Goal: Information Seeking & Learning: Learn about a topic

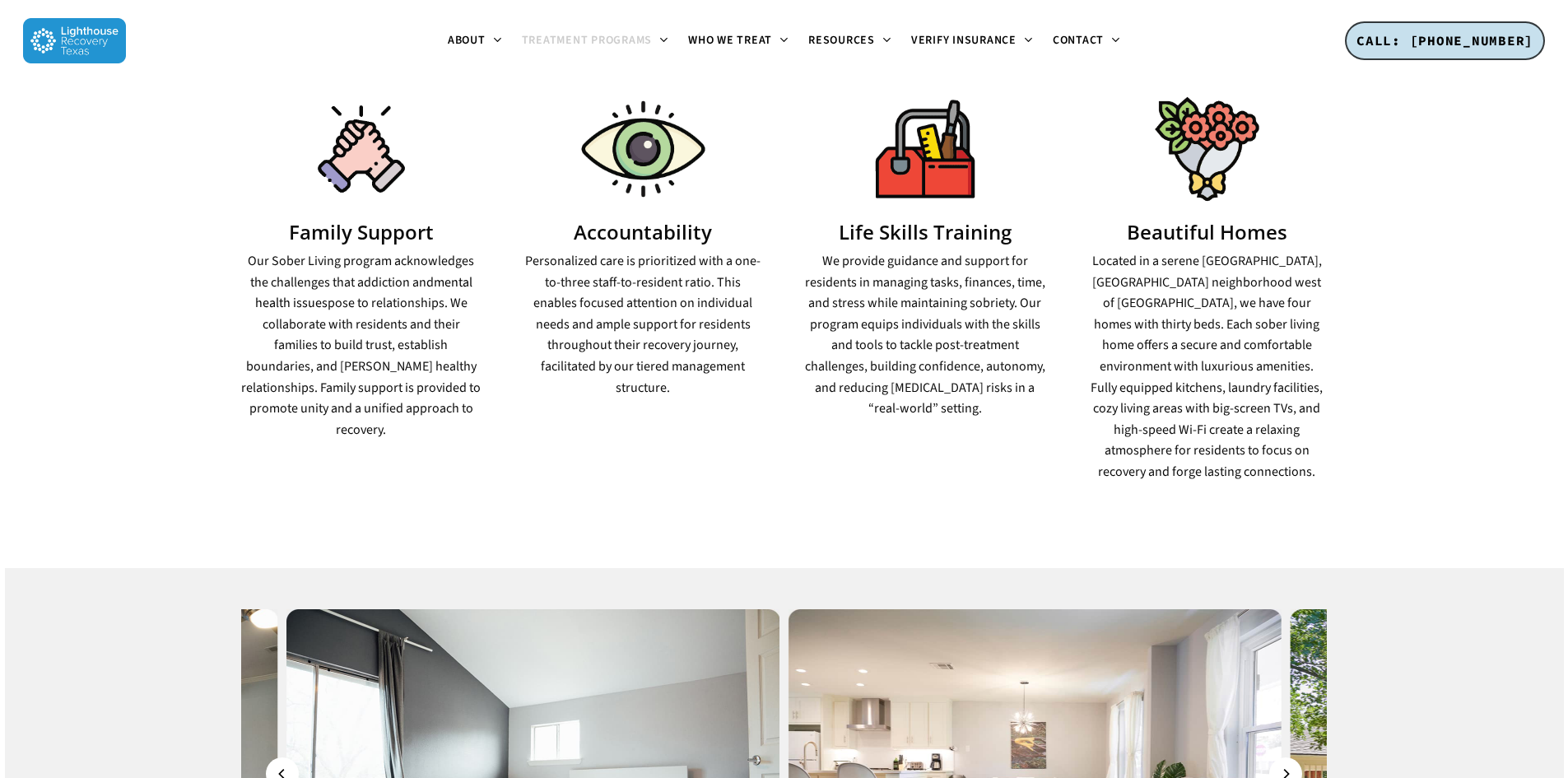
scroll to position [905, 0]
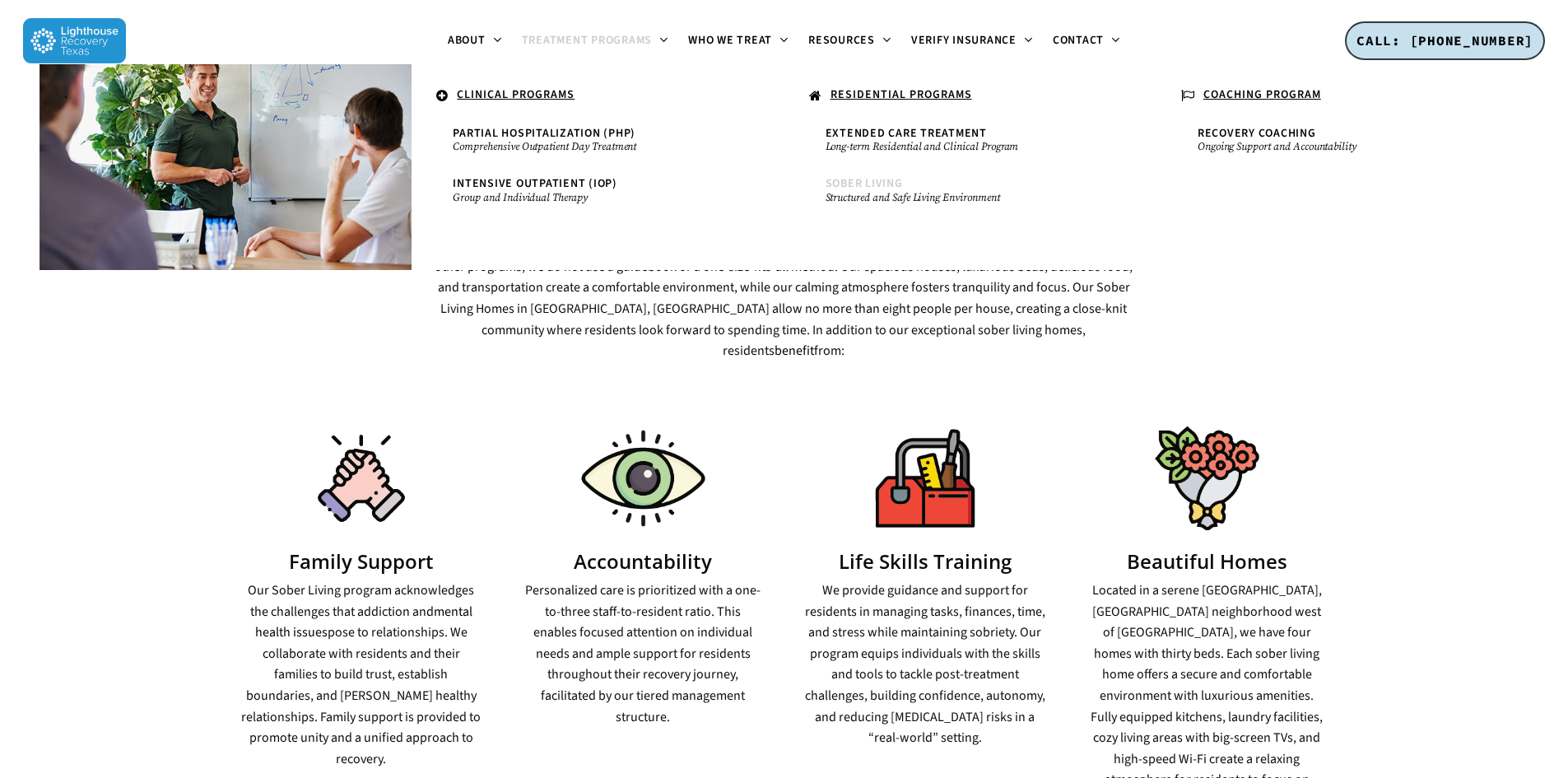
click at [869, 190] on span "Sober Living" at bounding box center [864, 183] width 77 height 16
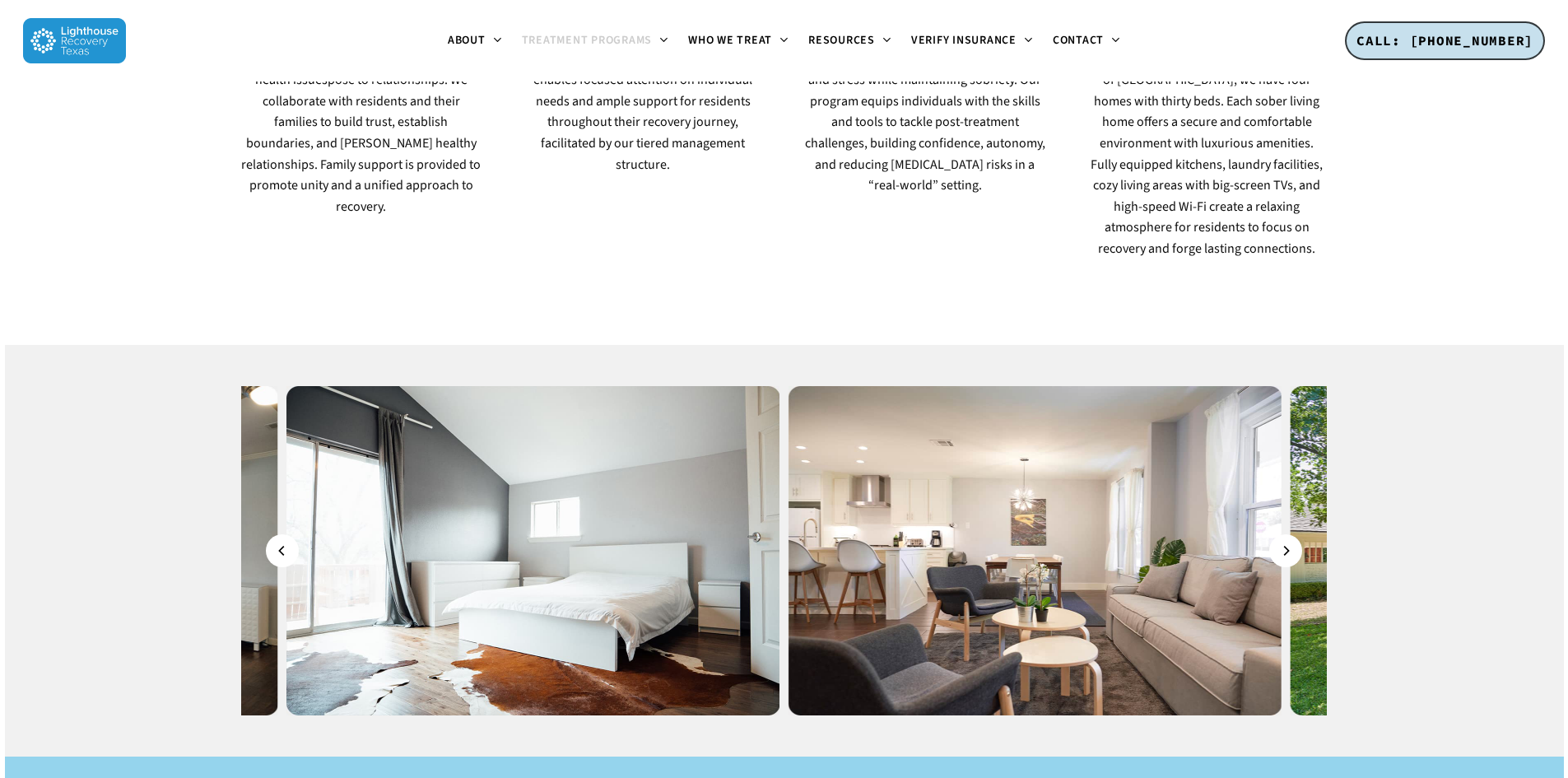
scroll to position [1564, 0]
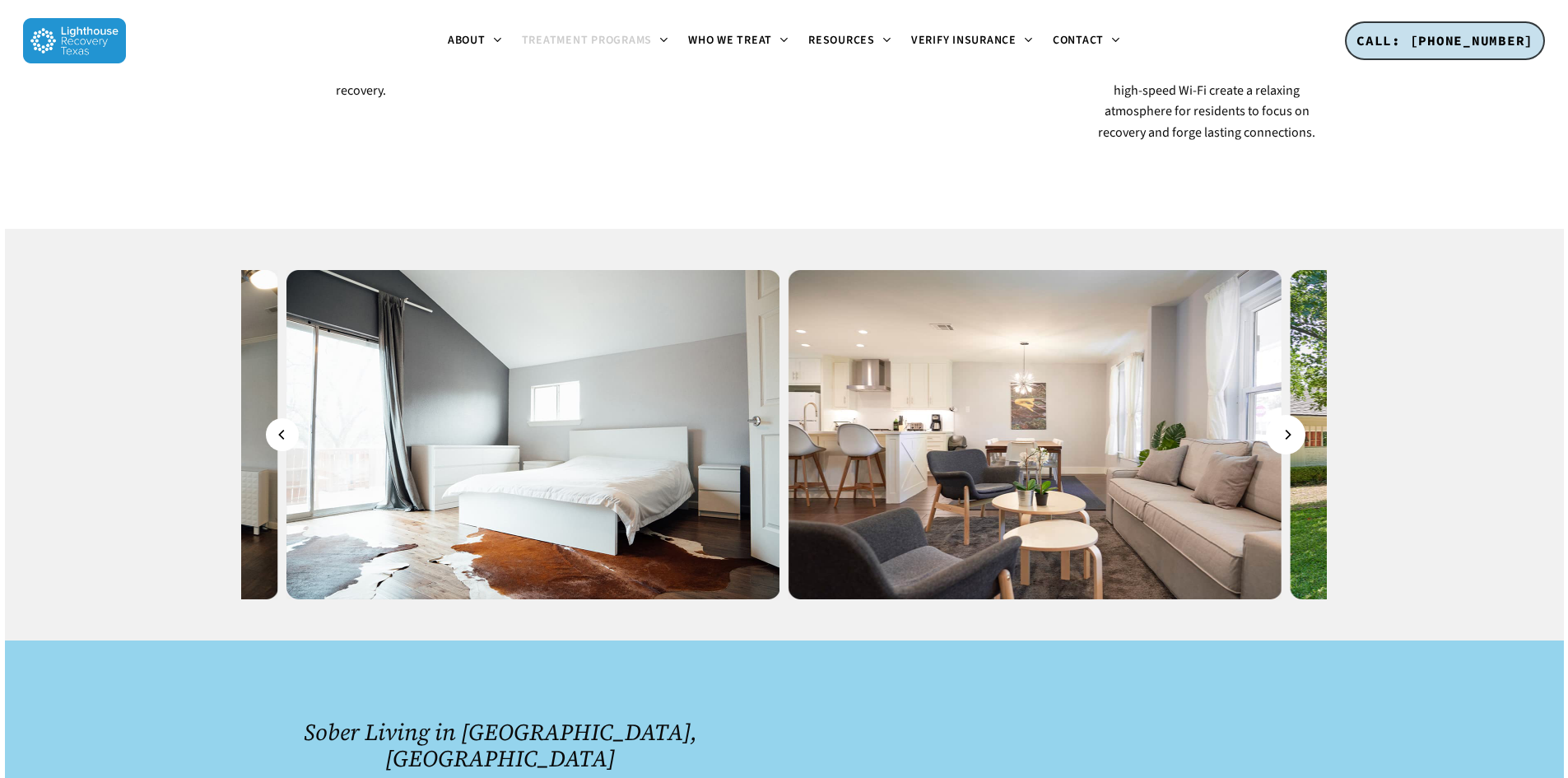
click at [1285, 425] on icon "Next" at bounding box center [1287, 434] width 9 height 18
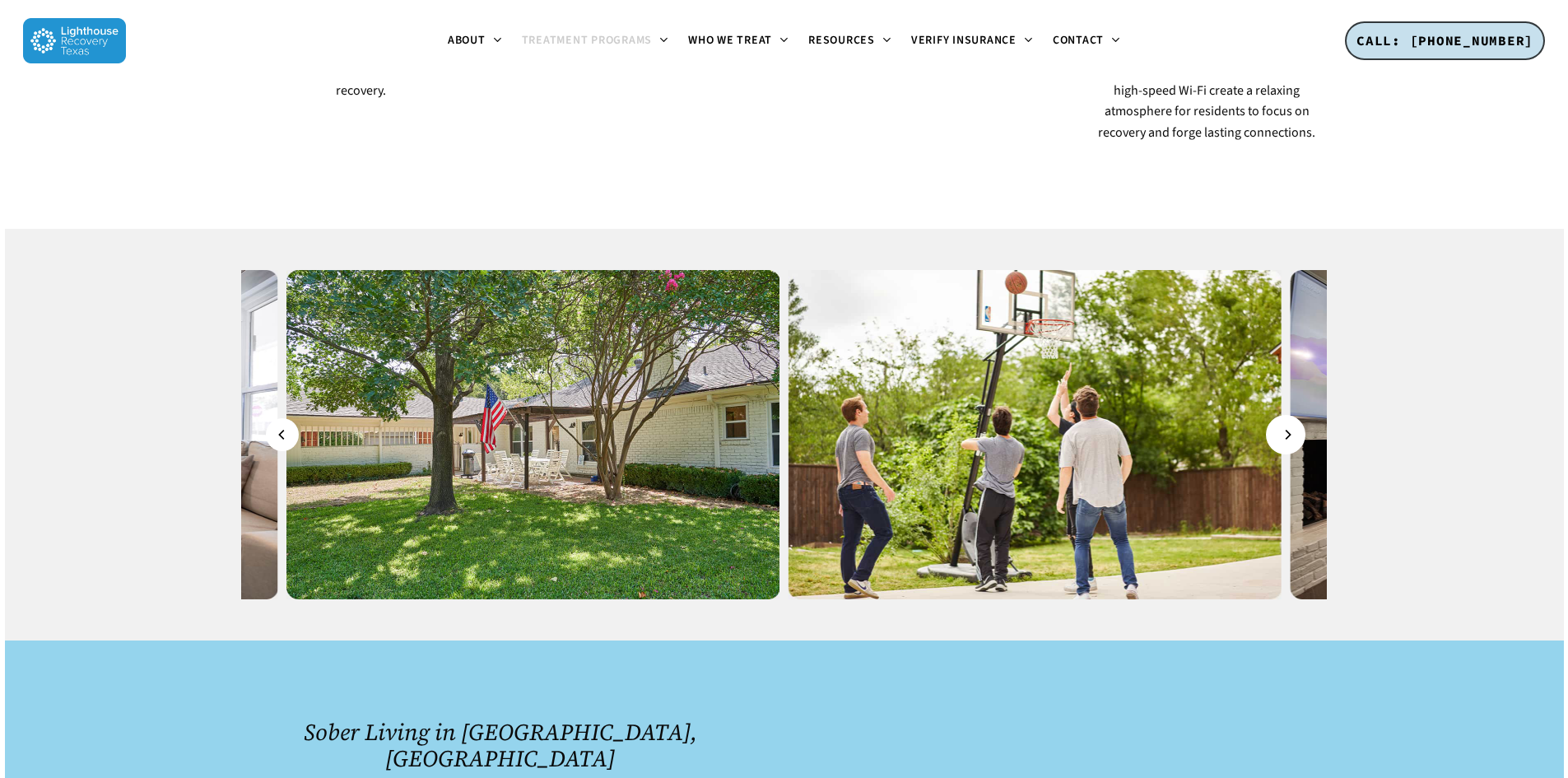
click at [1285, 425] on icon "Next" at bounding box center [1287, 434] width 9 height 18
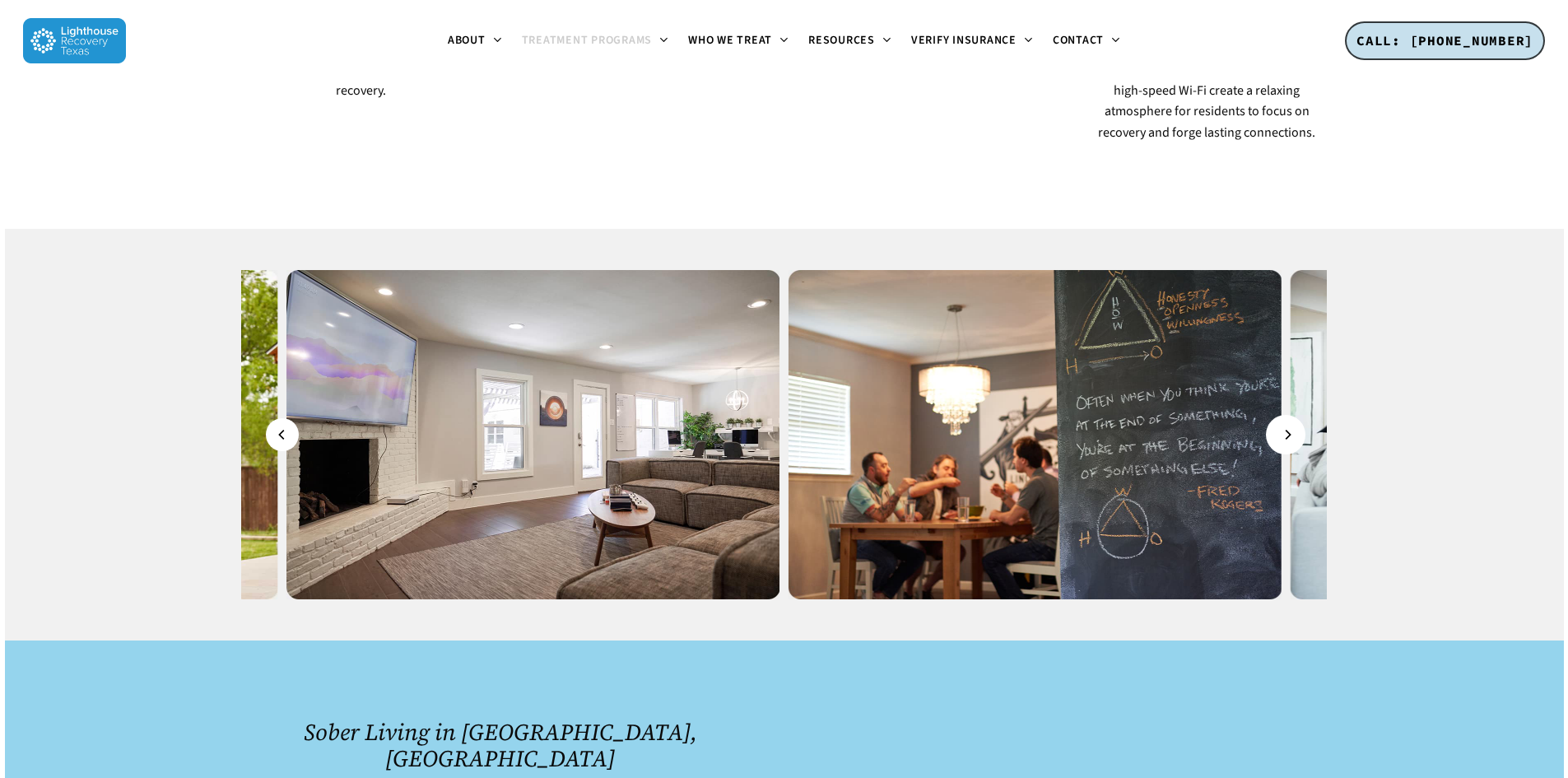
click at [1285, 425] on icon "Next" at bounding box center [1287, 434] width 9 height 18
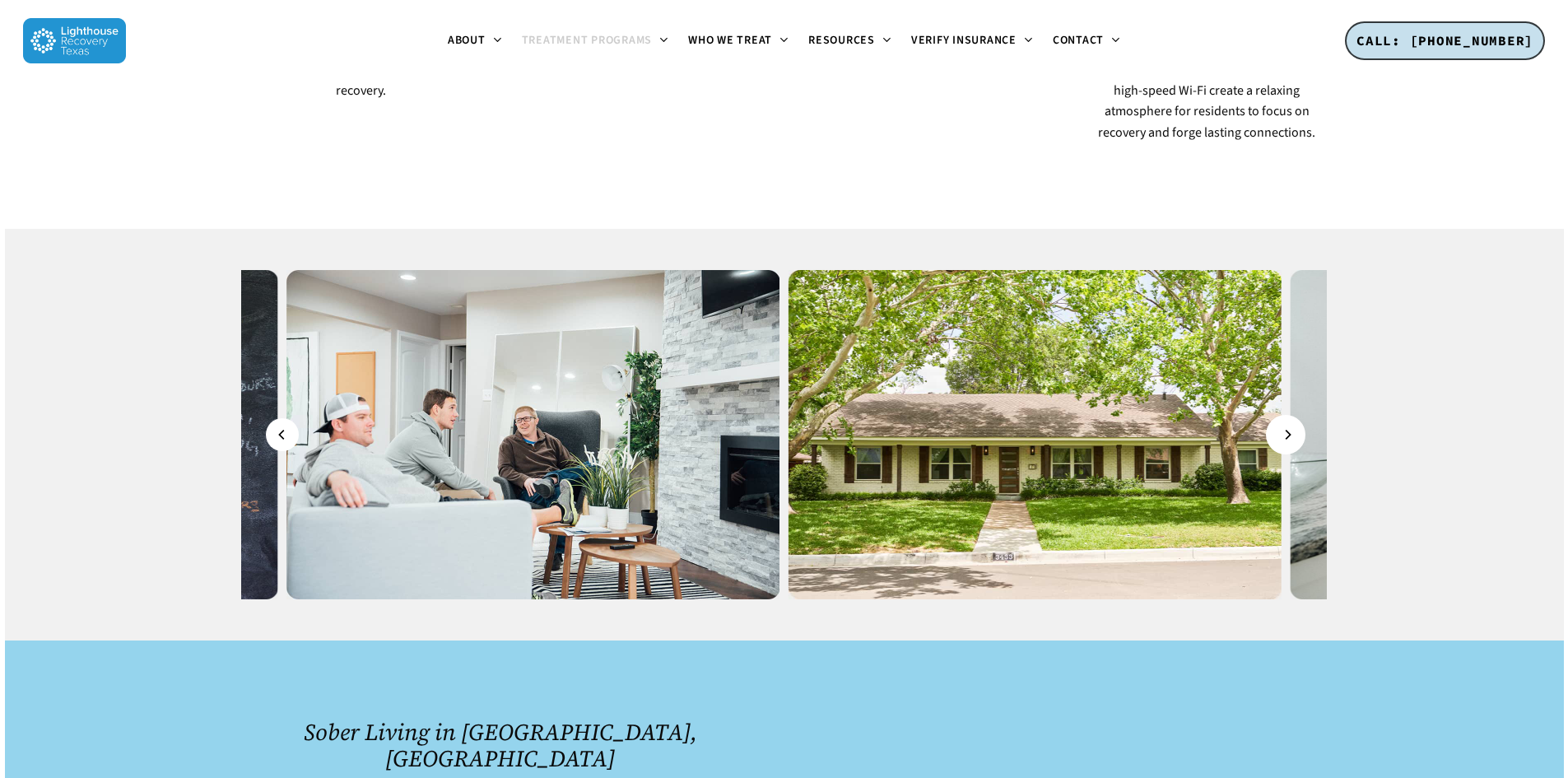
click at [1285, 425] on icon "Next" at bounding box center [1287, 434] width 9 height 18
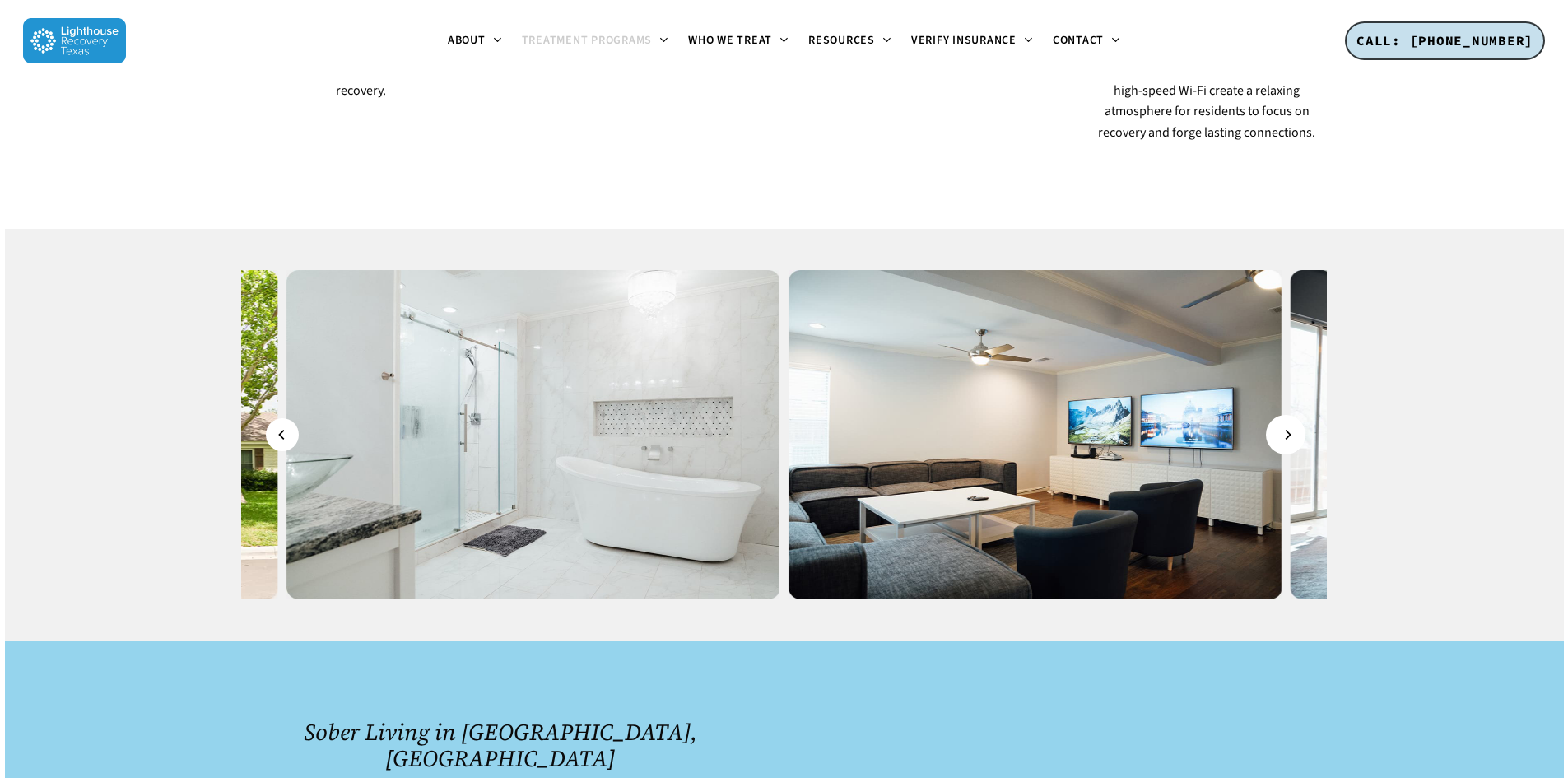
click at [1285, 425] on icon "Next" at bounding box center [1287, 434] width 9 height 18
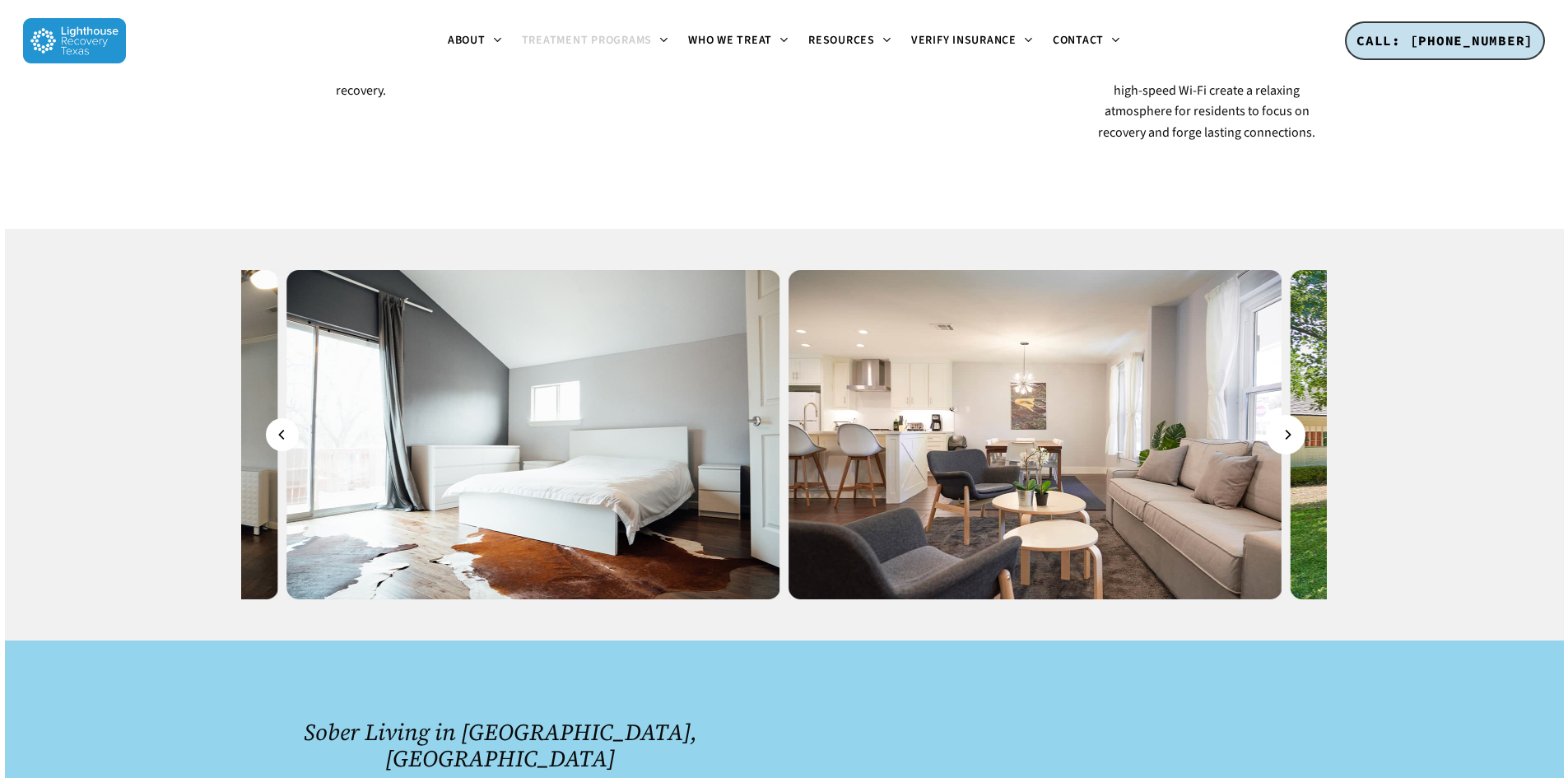
click at [1285, 425] on icon "Next" at bounding box center [1287, 434] width 9 height 18
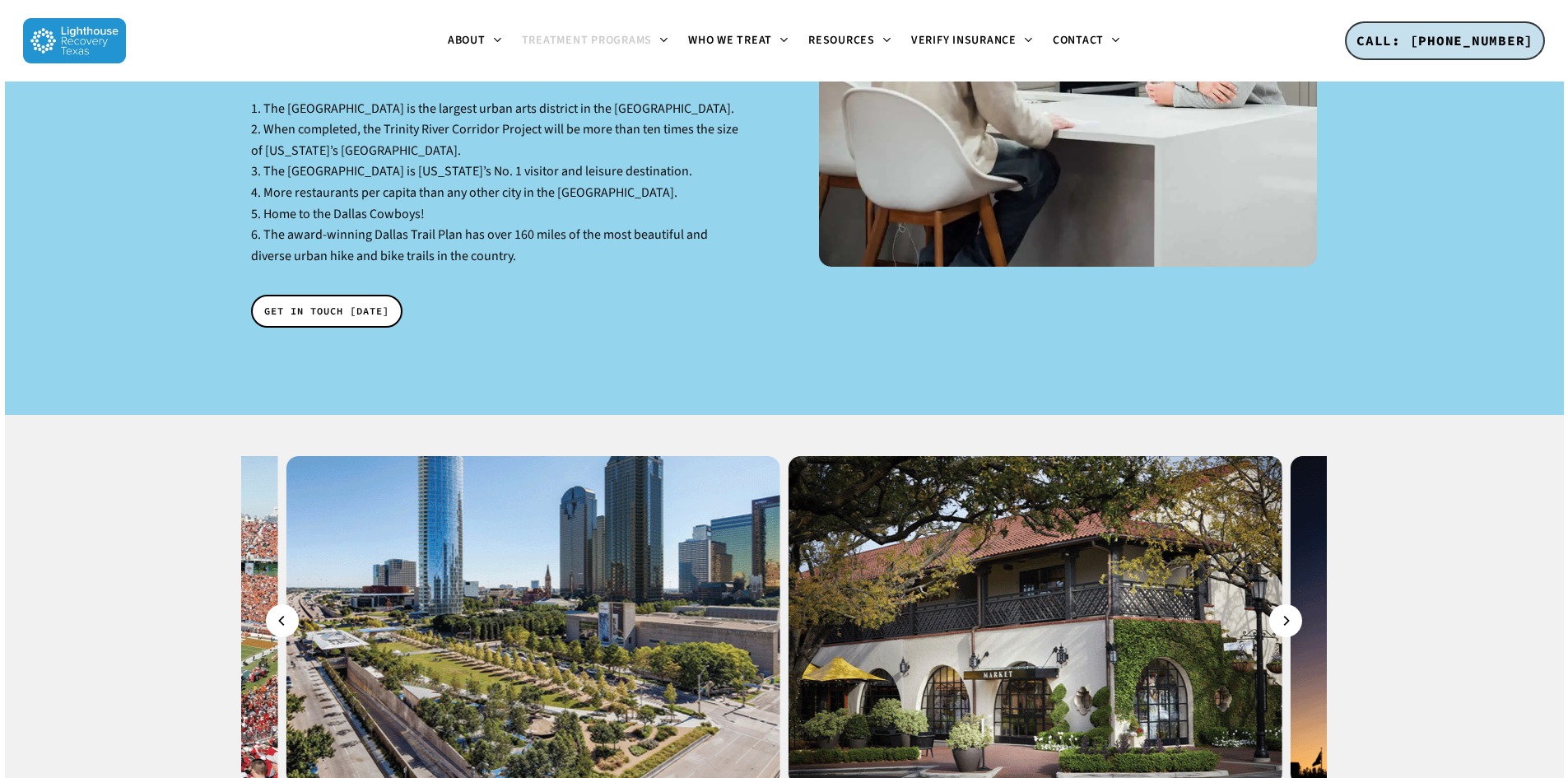
scroll to position [2716, 0]
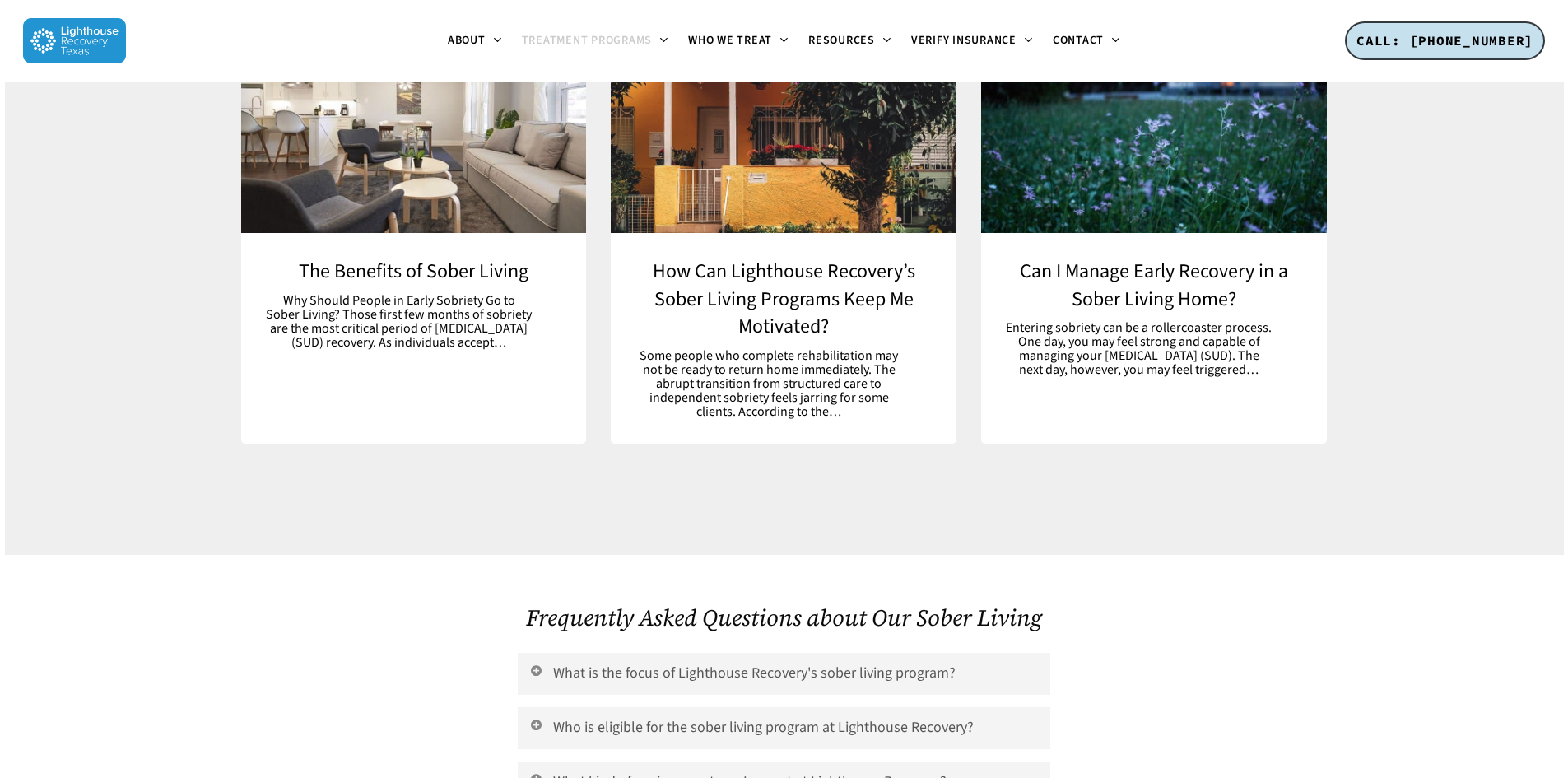
scroll to position [6912, 0]
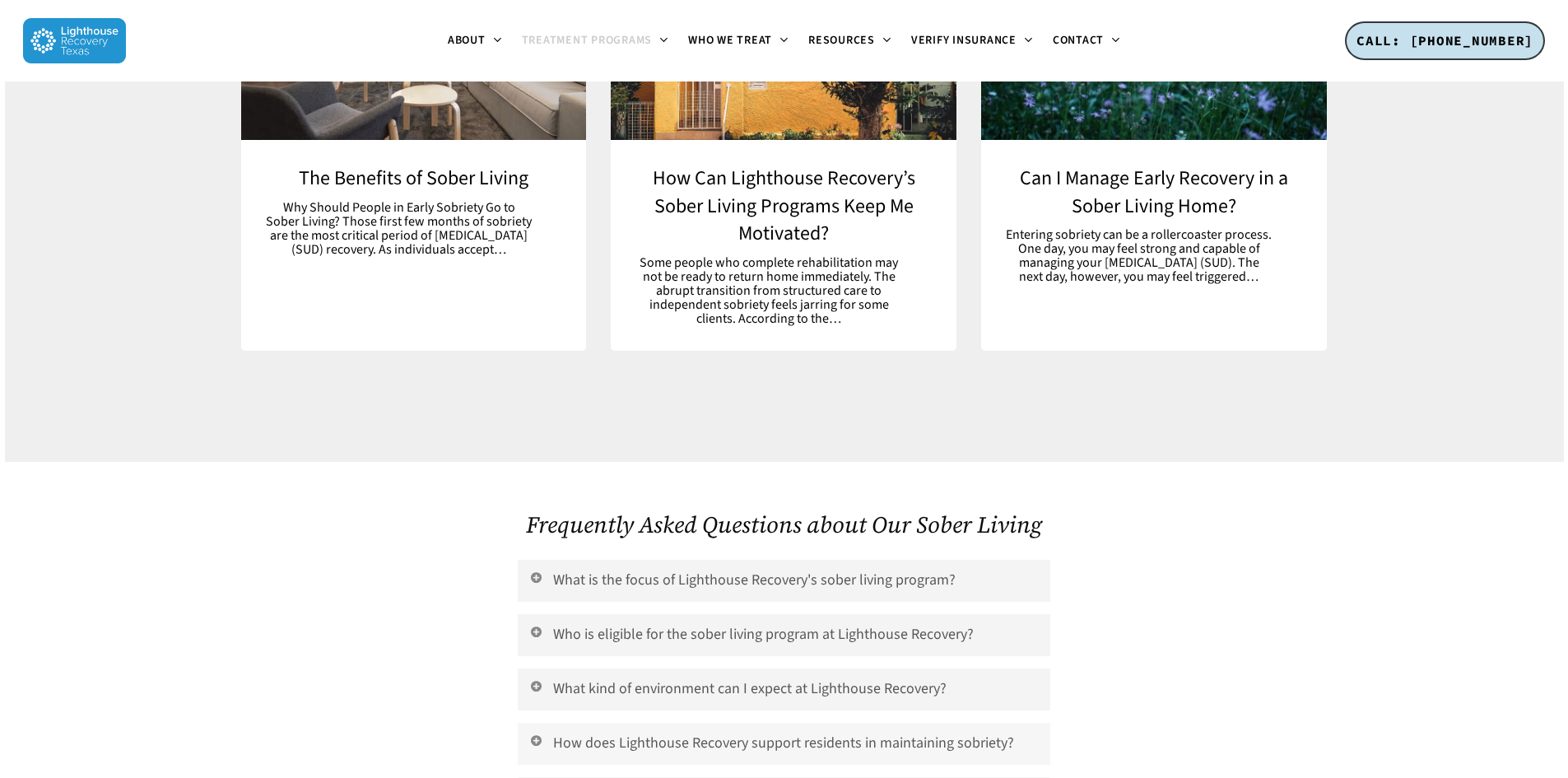
click at [670, 722] on link "How does Lighthouse Recovery support residents in maintaining sobriety?" at bounding box center [784, 743] width 532 height 42
